Goal: Find contact information

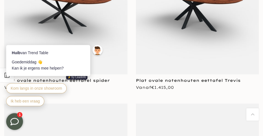
scroll to position [1700, 0]
click at [226, 81] on link "Plat ovale notenhouten eettafel Trevis" at bounding box center [188, 80] width 105 height 5
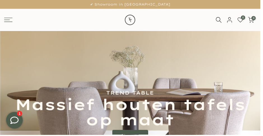
click at [7, 20] on rect at bounding box center [7, 20] width 6 height 1
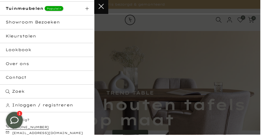
scroll to position [55, 0]
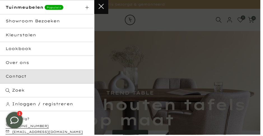
click at [20, 79] on link "Contact" at bounding box center [47, 77] width 95 height 14
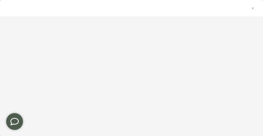
scroll to position [70, 0]
